Goal: Transaction & Acquisition: Purchase product/service

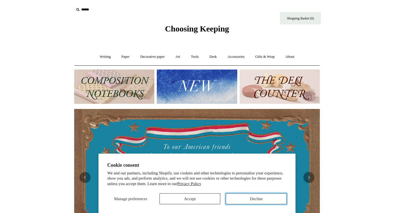
click at [259, 199] on button "Decline" at bounding box center [255, 198] width 61 height 11
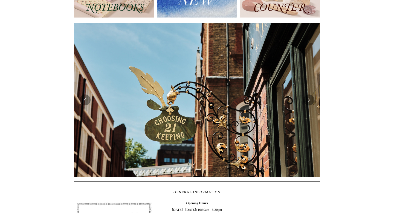
scroll to position [84, 0]
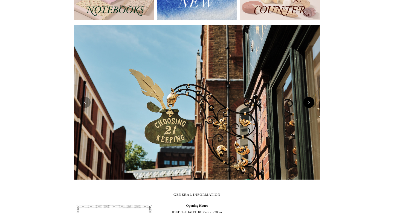
click at [308, 104] on button "Next" at bounding box center [308, 102] width 11 height 11
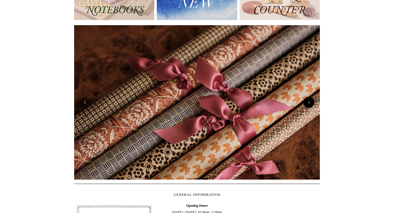
click at [308, 104] on button "Next" at bounding box center [308, 102] width 11 height 11
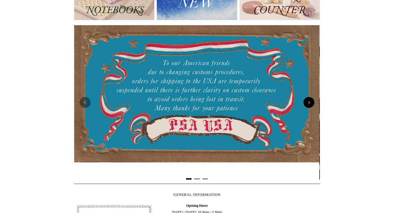
click at [308, 104] on button "Next" at bounding box center [308, 102] width 11 height 11
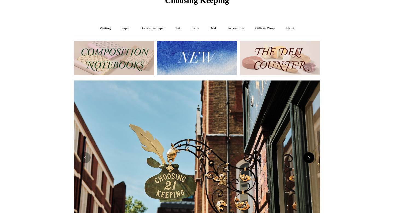
scroll to position [0, 0]
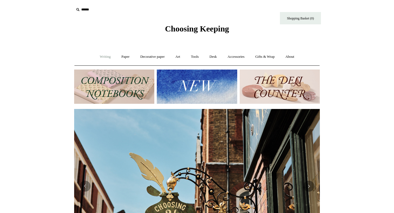
click at [99, 56] on link "Writing +" at bounding box center [105, 56] width 21 height 14
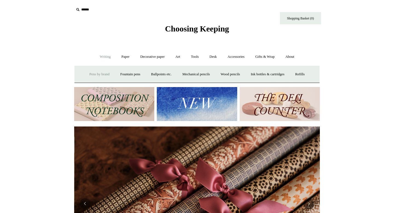
scroll to position [0, 491]
click at [207, 73] on link "Mechanical pencils +" at bounding box center [195, 74] width 37 height 14
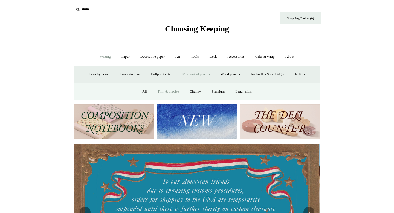
scroll to position [0, 0]
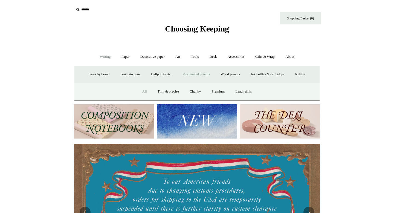
click at [141, 93] on link "All" at bounding box center [144, 91] width 14 height 14
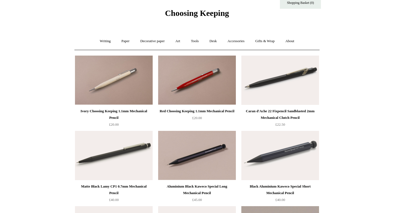
scroll to position [14, 0]
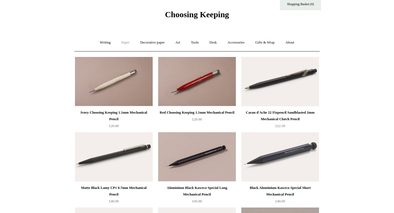
click at [119, 41] on link "Paper +" at bounding box center [125, 42] width 18 height 14
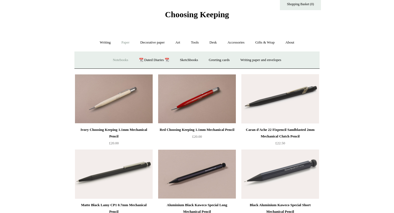
click at [121, 59] on link "Notebooks +" at bounding box center [120, 60] width 25 height 14
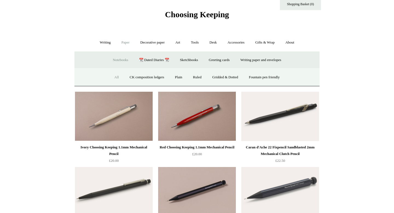
click at [111, 77] on link "All" at bounding box center [116, 77] width 14 height 14
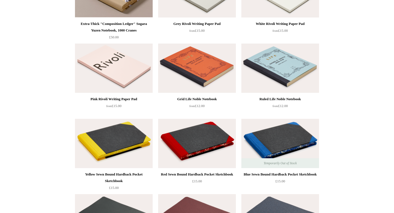
scroll to position [717, 0]
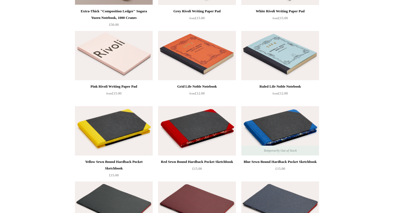
click at [271, 56] on img at bounding box center [280, 55] width 78 height 49
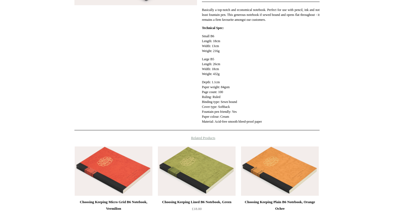
scroll to position [232, 0]
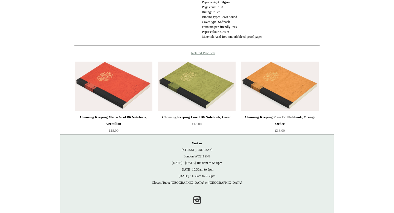
click at [201, 100] on img at bounding box center [197, 85] width 78 height 49
